Goal: Communication & Community: Ask a question

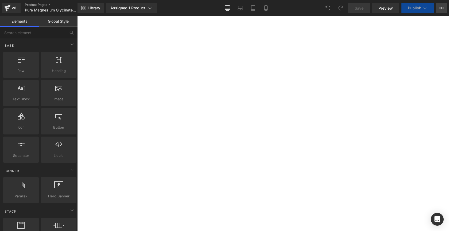
click at [444, 10] on button "View Live Page View with current Template Save Template to Library Schedule Pub…" at bounding box center [441, 8] width 11 height 11
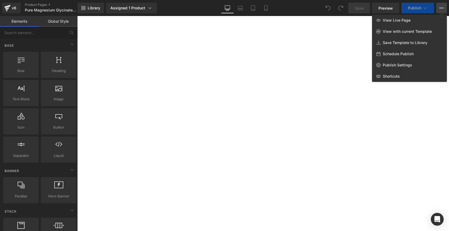
click at [347, 138] on div at bounding box center [263, 123] width 372 height 215
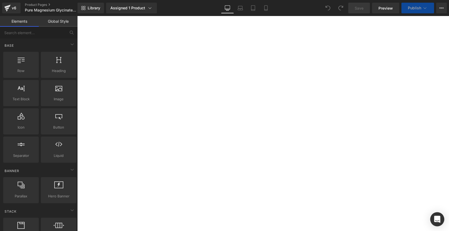
click at [441, 218] on div "Open Intercom Messenger" at bounding box center [437, 220] width 14 height 14
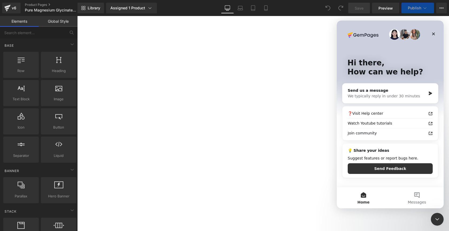
click at [390, 10] on div at bounding box center [224, 107] width 449 height 215
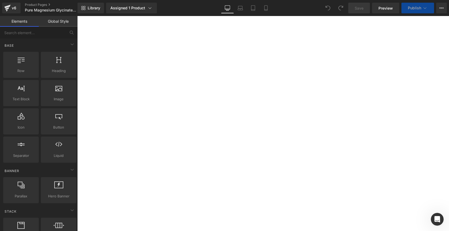
click at [390, 10] on span "Preview" at bounding box center [385, 8] width 14 height 6
click at [441, 217] on div "Open Intercom Messenger" at bounding box center [436, 219] width 18 height 18
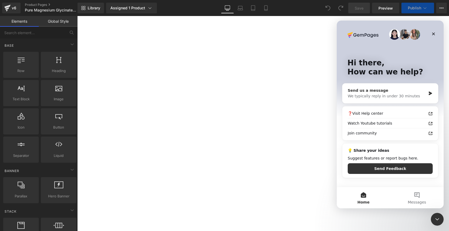
click at [410, 94] on div "We typically reply in under 30 minutes" at bounding box center [387, 97] width 78 height 6
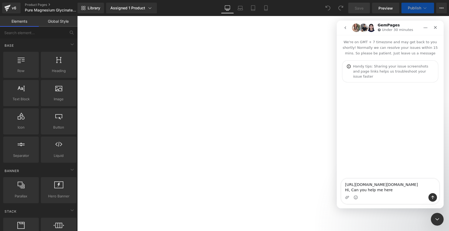
type textarea "[URL][DOMAIN_NAME][DOMAIN_NAME] Hi, Can you help me here?"
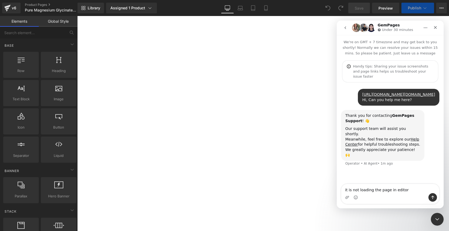
type textarea "it is not loading the page in editor."
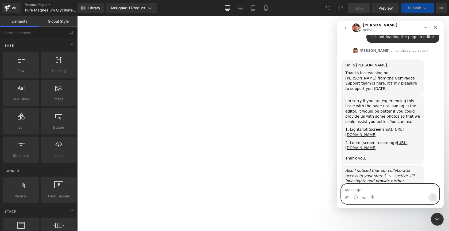
scroll to position [177, 0]
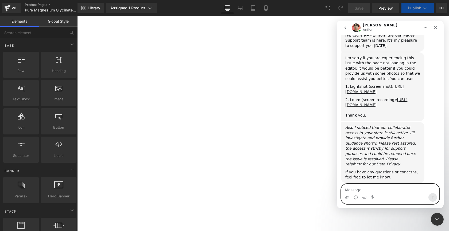
type textarea "I"
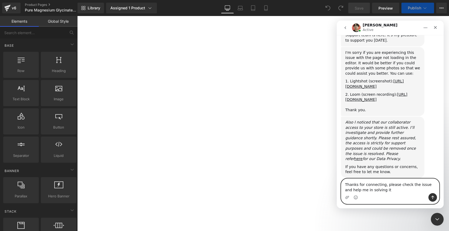
type textarea "Thanks for connecting, please check the issue and help me in solving it."
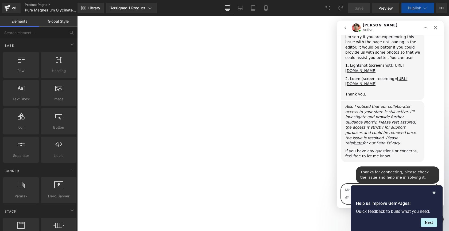
scroll to position [297, 0]
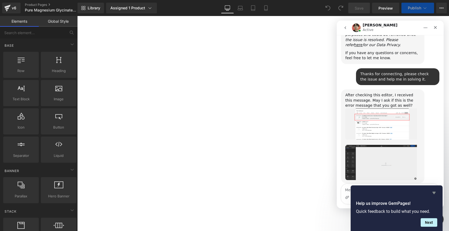
click at [435, 192] on icon "Hide survey" at bounding box center [434, 193] width 6 height 6
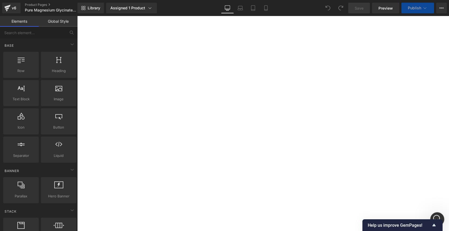
click at [434, 217] on icon "Open Intercom Messenger" at bounding box center [436, 219] width 9 height 9
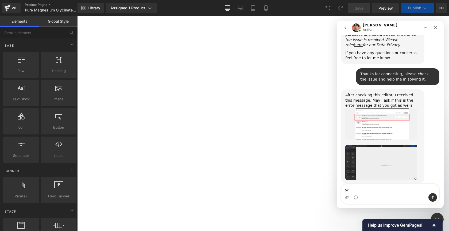
type textarea "yes"
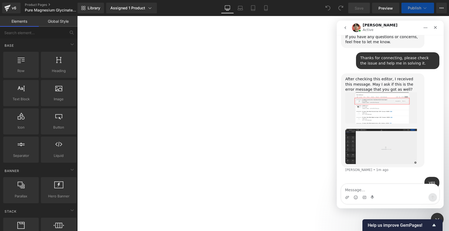
click at [385, 104] on img "Ethan says…" at bounding box center [381, 107] width 72 height 31
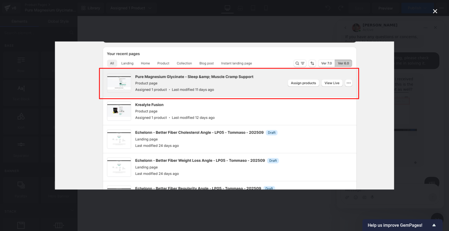
scroll to position [0, 0]
click at [437, 11] on icon "Close" at bounding box center [435, 11] width 6 height 6
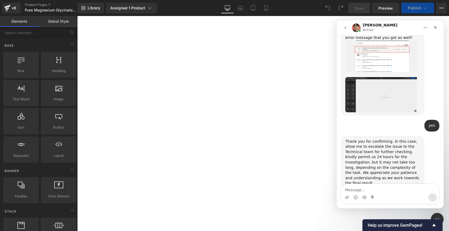
scroll to position [365, 0]
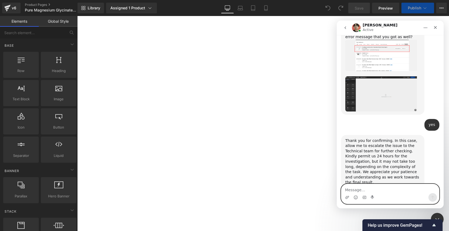
click at [379, 188] on textarea "Message…" at bounding box center [390, 188] width 98 height 9
type textarea "Okay, I will be waiting for the response."
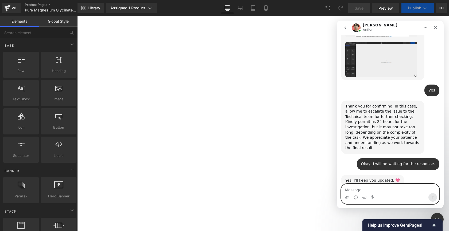
scroll to position [397, 0]
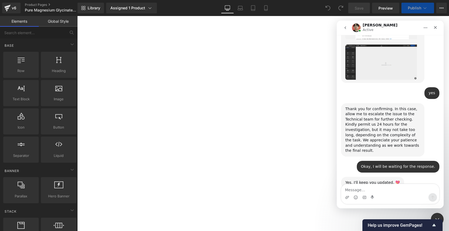
click at [10, 9] on div at bounding box center [224, 107] width 449 height 215
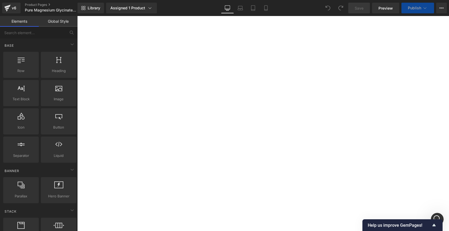
click at [10, 9] on icon at bounding box center [7, 7] width 6 height 13
